Goal: Task Accomplishment & Management: Manage account settings

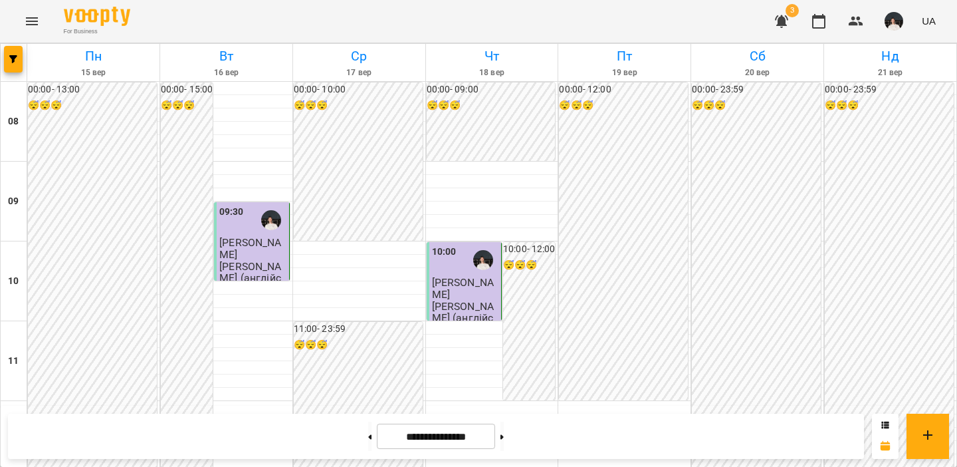
scroll to position [460, 0]
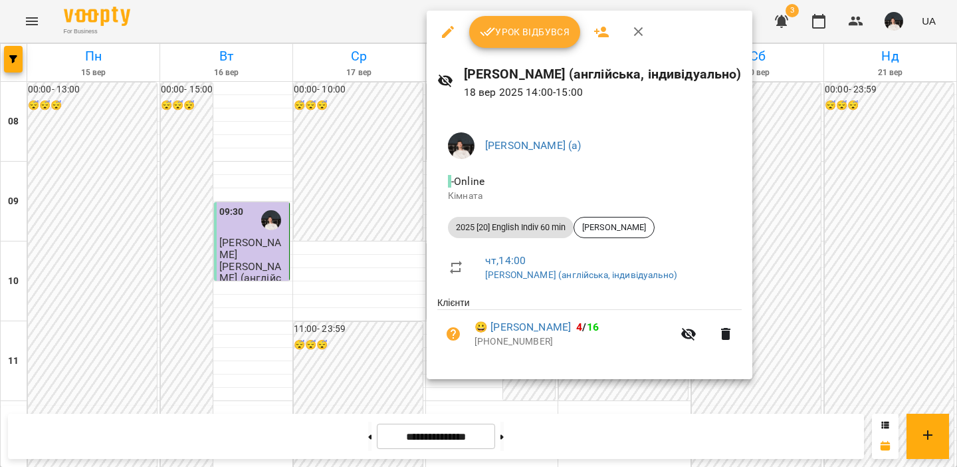
click at [493, 32] on icon "button" at bounding box center [488, 32] width 16 height 16
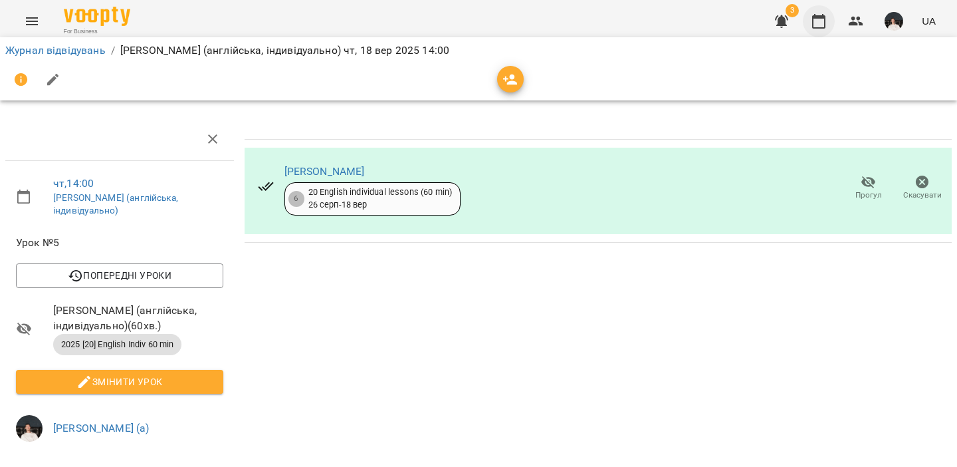
click at [815, 24] on icon "button" at bounding box center [819, 21] width 16 height 16
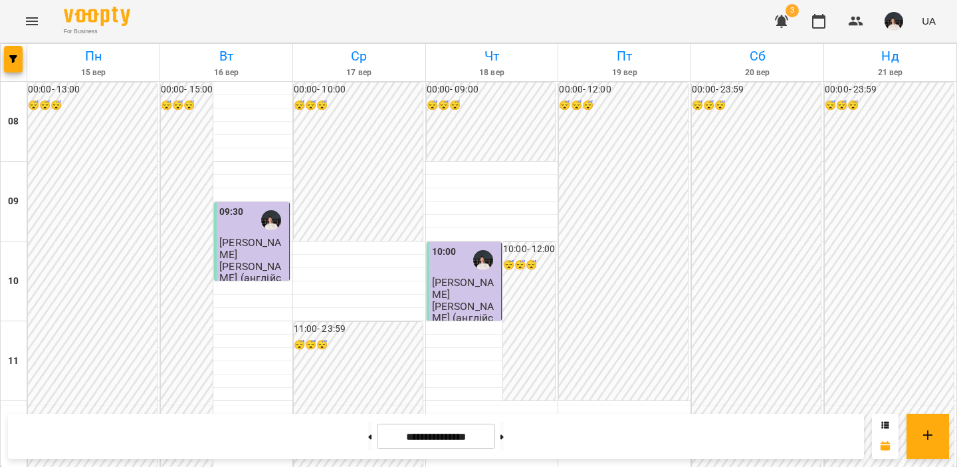
scroll to position [500, 0]
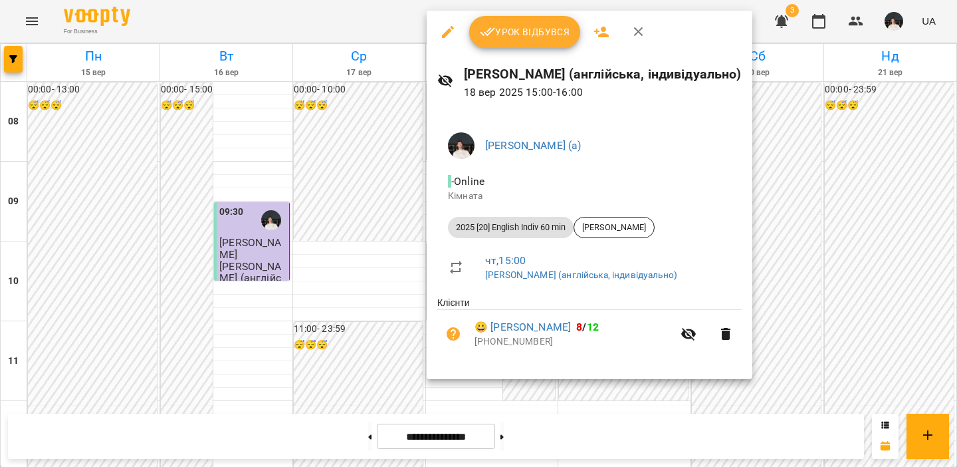
click at [520, 37] on span "Урок відбувся" at bounding box center [525, 32] width 90 height 16
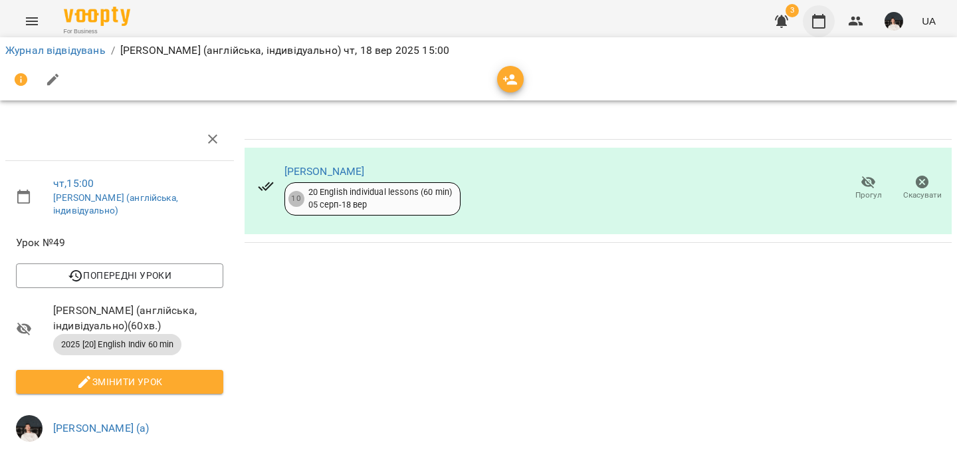
click at [819, 19] on icon "button" at bounding box center [819, 21] width 16 height 16
